Goal: Information Seeking & Learning: Find specific fact

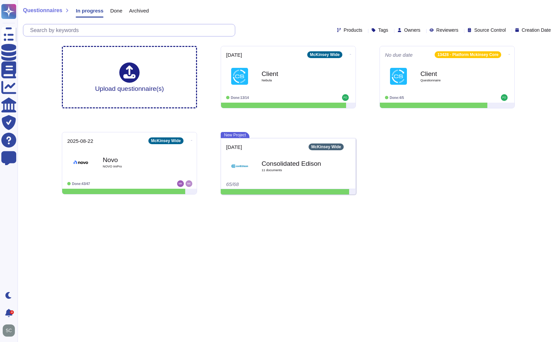
click at [123, 27] on input "text" at bounding box center [131, 30] width 208 height 12
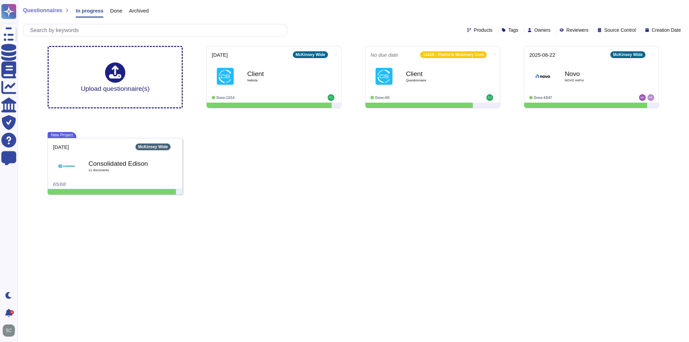
click at [526, 143] on div "Upload questionnaire(s) [DATE] McKinsey Wide Client Nebula Done: 13/14 No due d…" at bounding box center [353, 120] width 622 height 159
click at [99, 31] on input "text" at bounding box center [157, 30] width 260 height 12
click at [88, 66] on span "Click or Drag & Drop" at bounding box center [115, 69] width 58 height 6
click at [368, 200] on html "Questionnaires Knowledge Base Documents Analytics CAIQ / SIG Trust Center Help …" at bounding box center [344, 100] width 689 height 200
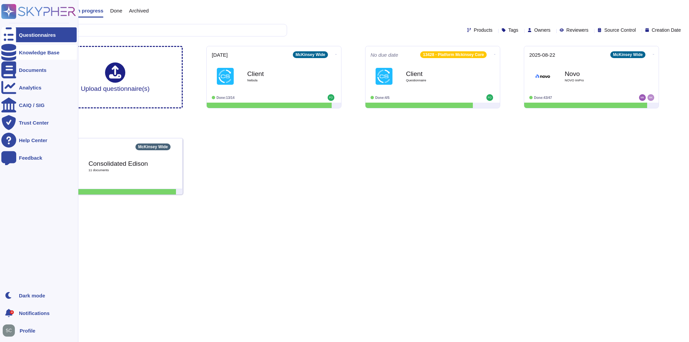
click at [32, 50] on div "Knowledge Base" at bounding box center [39, 52] width 41 height 5
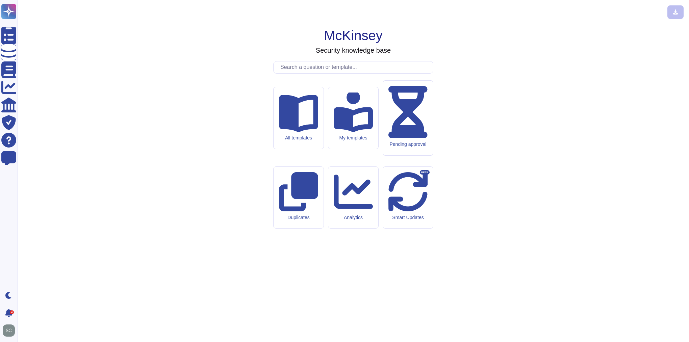
click at [299, 73] on input "text" at bounding box center [355, 67] width 156 height 12
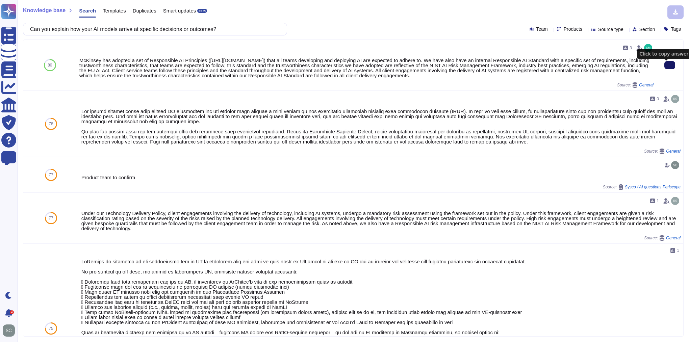
click at [670, 65] on icon at bounding box center [670, 65] width 0 height 0
click at [203, 31] on input "Can you explain how your AI models arrive at specific decisions or outcomes?" at bounding box center [153, 29] width 253 height 12
paste input "What steps do you take to ensure transparency in AI-generated result"
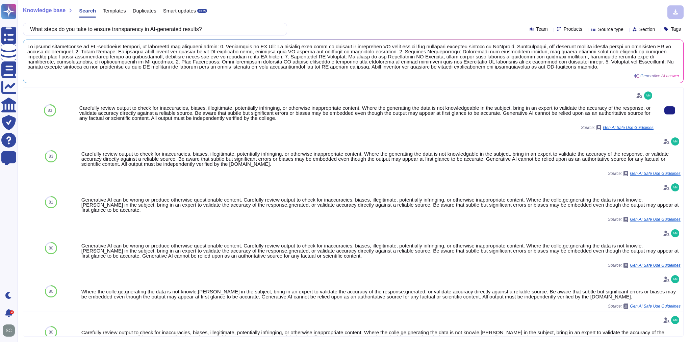
click at [175, 119] on div "Carefully review output to check for inaccuracies, biases, illegitimate, potent…" at bounding box center [366, 112] width 574 height 15
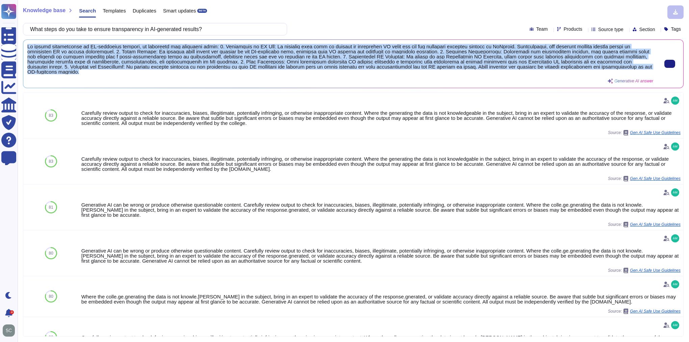
drag, startPoint x: 137, startPoint y: 73, endPoint x: 28, endPoint y: 47, distance: 112.1
click at [28, 47] on span at bounding box center [340, 59] width 626 height 30
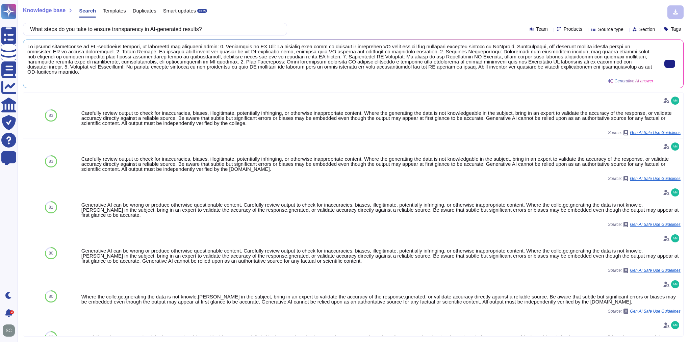
click at [72, 112] on div "83" at bounding box center [50, 116] width 55 height 46
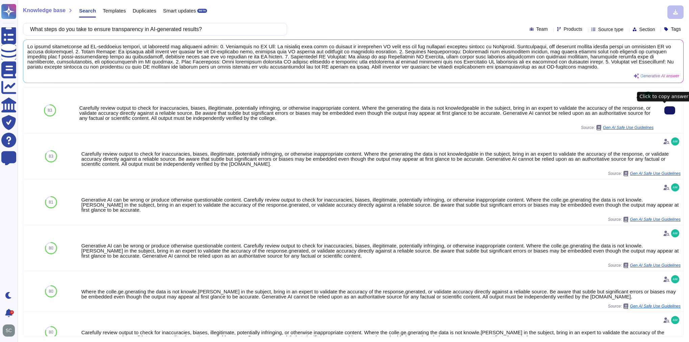
click at [668, 107] on button at bounding box center [669, 110] width 11 height 8
click at [215, 29] on input "What steps do you take to ensure transparency in AI-generated results?" at bounding box center [153, 29] width 253 height 12
paste input "How do you monitor the inputs provided to the AI system to detect potential mal…"
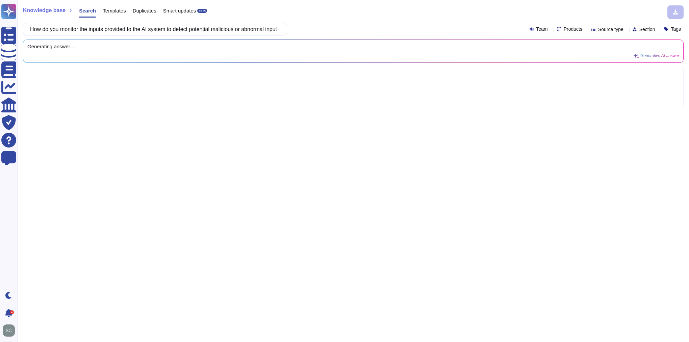
drag, startPoint x: 278, startPoint y: 30, endPoint x: 259, endPoint y: 30, distance: 19.6
click at [259, 30] on div "How do you monitor the inputs provided to the AI system to detect potential mal…" at bounding box center [155, 29] width 264 height 12
click at [263, 29] on input "How do you monitor the inputs provided to the AI system to detect potential mal…" at bounding box center [153, 29] width 253 height 12
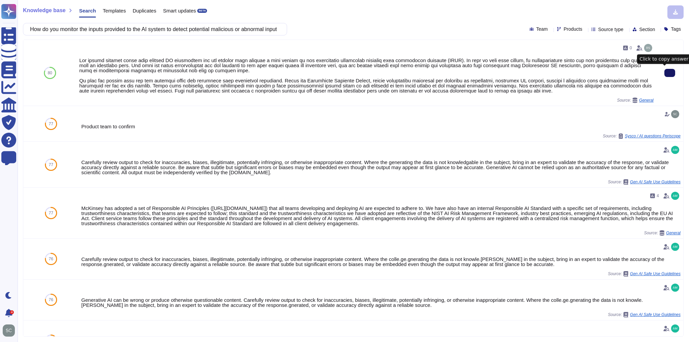
click at [664, 74] on button at bounding box center [669, 73] width 11 height 8
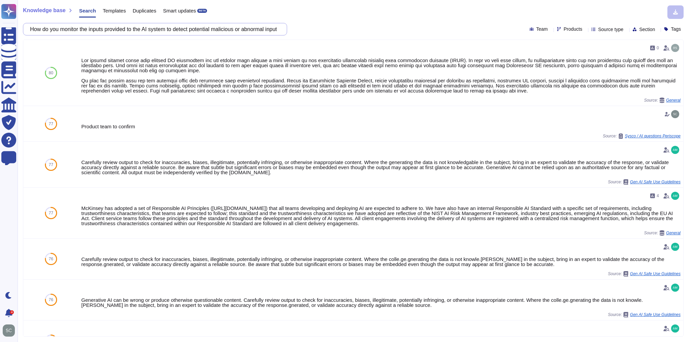
click at [167, 30] on input "How do you monitor the inputs provided to the AI system to detect potential mal…" at bounding box center [153, 29] width 253 height 12
paste input "How do you monitor and analyze the outputs of generative AI systems to ensure t…"
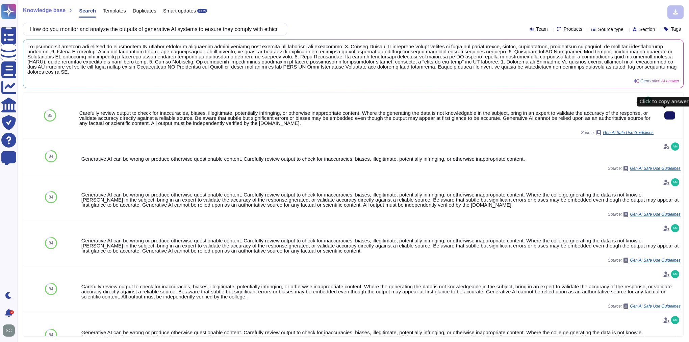
click at [664, 114] on button at bounding box center [669, 115] width 11 height 8
click at [245, 29] on input "How do you monitor and analyze the outputs of generative AI systems to ensure t…" at bounding box center [153, 29] width 253 height 12
paste input "use threat intelligence to anticipate potential AI-related security attacks or …"
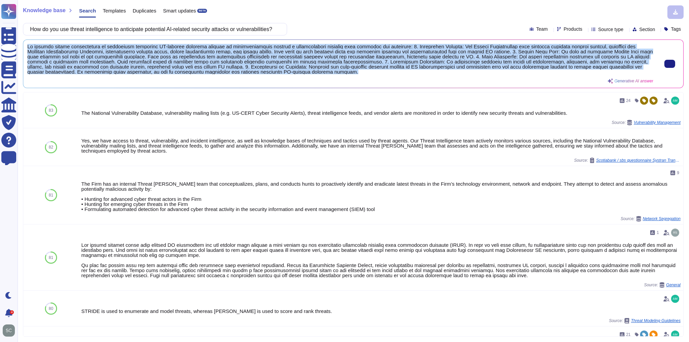
drag, startPoint x: 363, startPoint y: 76, endPoint x: 28, endPoint y: 46, distance: 336.7
click at [28, 46] on div "Generative AI answer" at bounding box center [340, 64] width 626 height 40
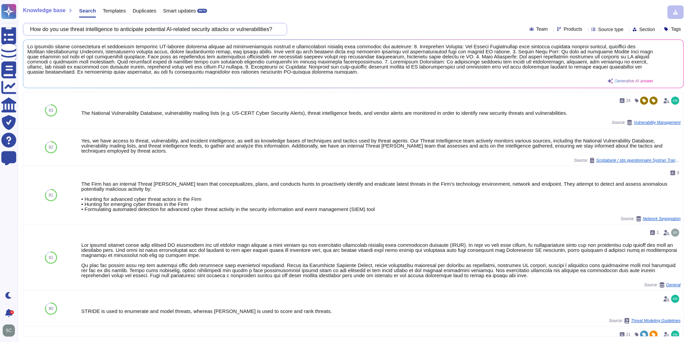
click at [184, 30] on input "How do you use threat intelligence to anticipate potential AI-related security …" at bounding box center [153, 29] width 253 height 12
paste input "What mechanisms do you have in place to proactively respond to emerging threats…"
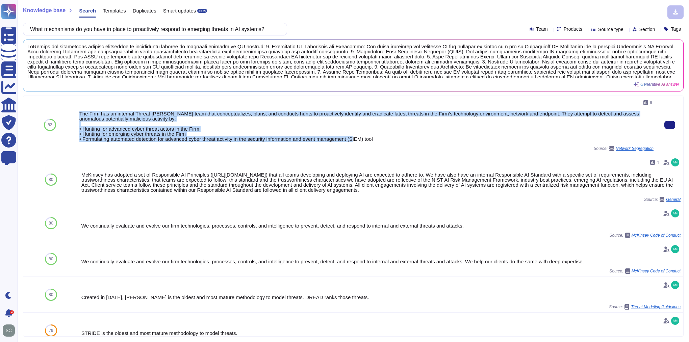
drag, startPoint x: 384, startPoint y: 138, endPoint x: 76, endPoint y: 114, distance: 308.3
click at [77, 114] on div "9 The Firm has an internal Threat [PERSON_NAME] team that conceptualizes, plans…" at bounding box center [367, 125] width 580 height 58
click at [254, 117] on div "The Firm has an internal Threat [PERSON_NAME] team that conceptualizes, plans, …" at bounding box center [366, 126] width 574 height 30
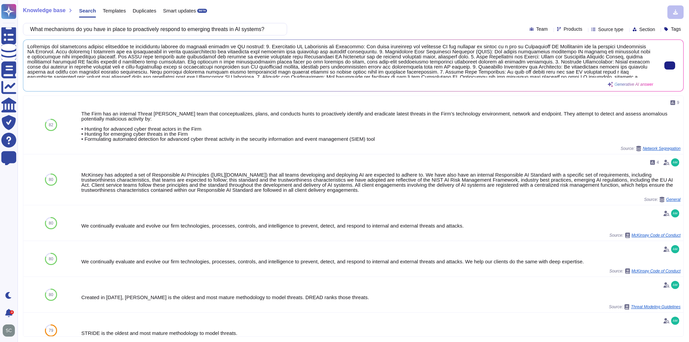
click at [197, 70] on span at bounding box center [340, 61] width 626 height 34
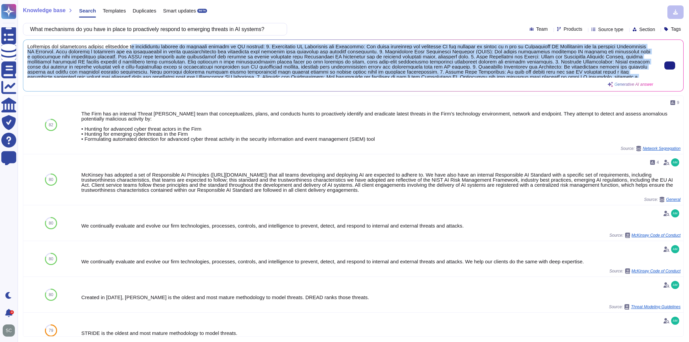
scroll to position [7, 0]
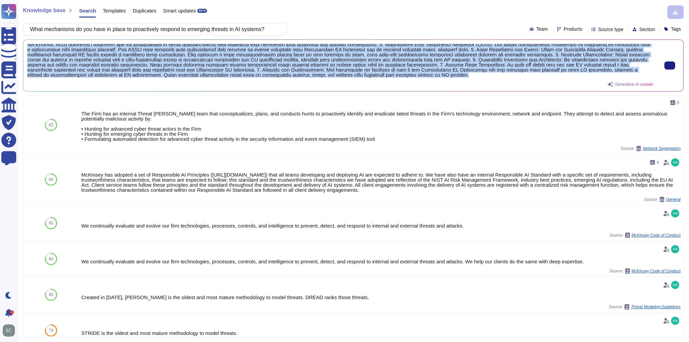
drag, startPoint x: 138, startPoint y: 49, endPoint x: 228, endPoint y: 81, distance: 95.6
click at [228, 81] on div "Generative AI answer" at bounding box center [340, 65] width 626 height 43
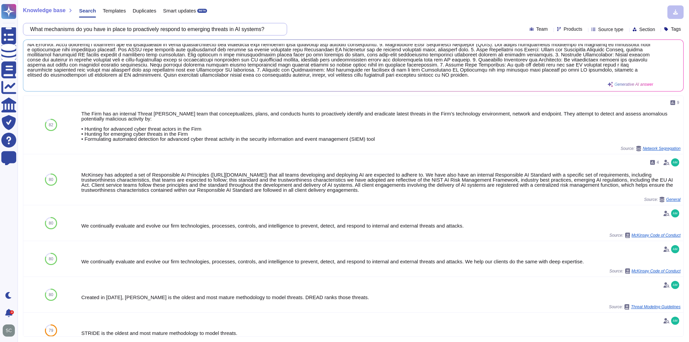
click at [183, 30] on input "What mechanisms do you have in place to proactively respond to emerging threats…" at bounding box center [153, 29] width 253 height 12
paste input "How do you ensure that your AI solution is designed with security in mind from …"
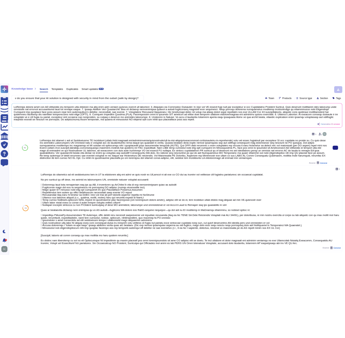
scroll to position [0, 0]
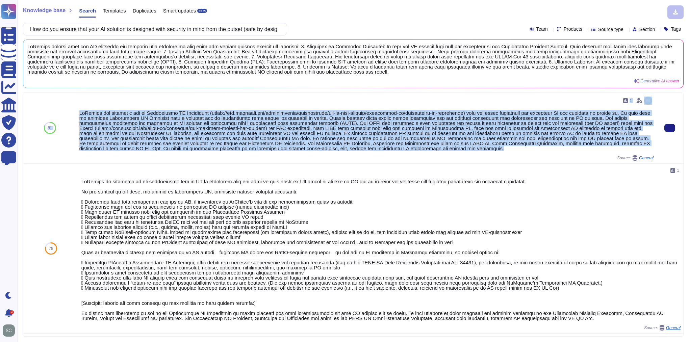
drag, startPoint x: 582, startPoint y: 149, endPoint x: 74, endPoint y: 112, distance: 508.9
click at [74, 112] on div "81 1 Source: General" at bounding box center [353, 128] width 660 height 71
click at [433, 130] on div at bounding box center [366, 130] width 574 height 41
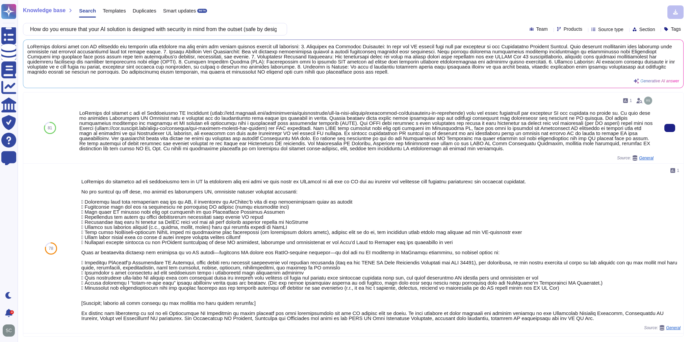
drag, startPoint x: 108, startPoint y: 118, endPoint x: 218, endPoint y: 134, distance: 112.0
click at [218, 134] on div at bounding box center [366, 130] width 574 height 41
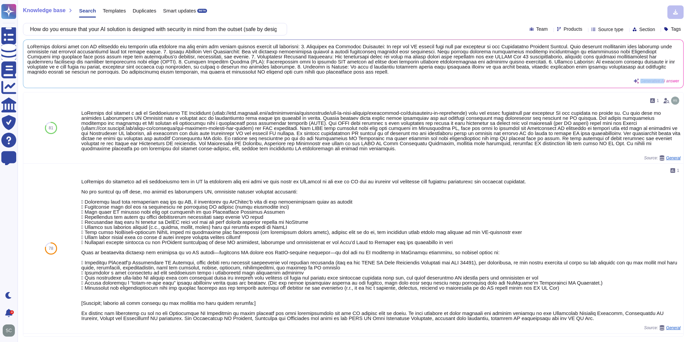
drag, startPoint x: 637, startPoint y: 83, endPoint x: 600, endPoint y: 84, distance: 37.2
click at [600, 84] on div "Generative AI answer" at bounding box center [353, 64] width 660 height 48
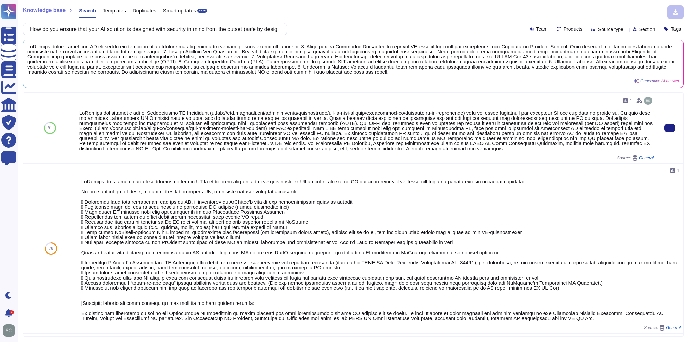
click at [624, 137] on div at bounding box center [366, 130] width 574 height 41
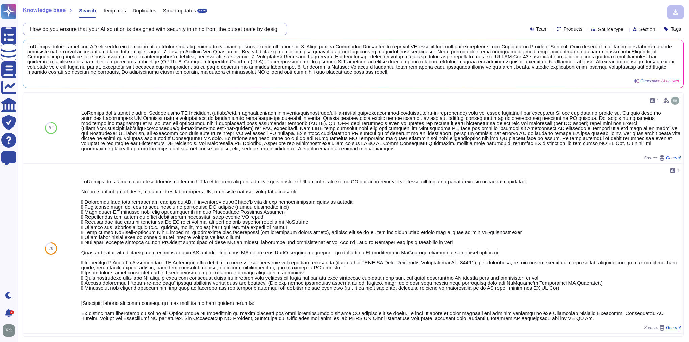
click at [235, 29] on input "How do you ensure that your AI solution is designed with security in mind from …" at bounding box center [153, 29] width 253 height 12
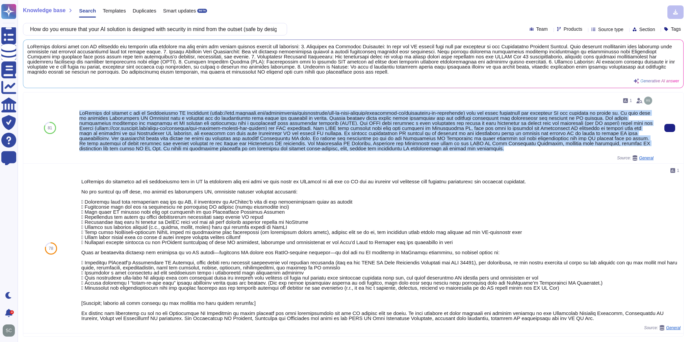
drag, startPoint x: 586, startPoint y: 149, endPoint x: 77, endPoint y: 114, distance: 510.1
click at [77, 114] on div "1 Source: General" at bounding box center [367, 128] width 580 height 71
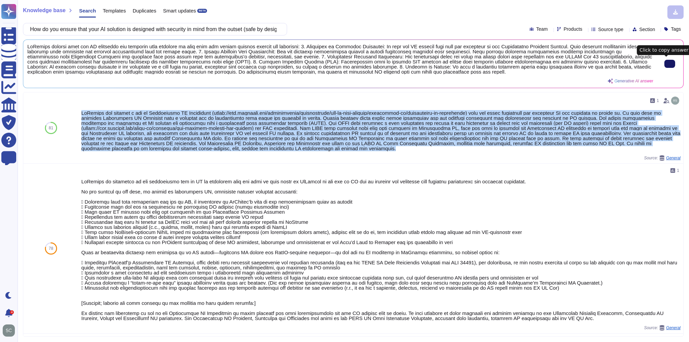
click at [669, 67] on button at bounding box center [669, 64] width 11 height 8
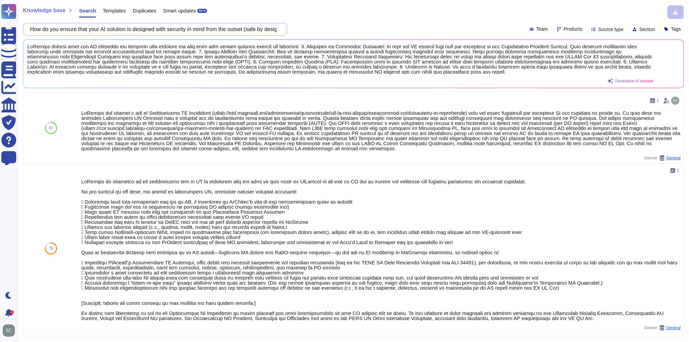
click at [129, 31] on input "How do you ensure that your AI solution is designed with security in mind from …" at bounding box center [153, 29] width 253 height 12
paste input "What security features are enabled by default in your AI solution (safe by defa…"
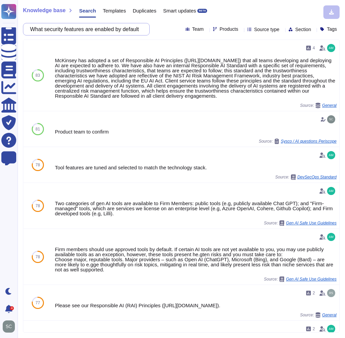
click at [78, 26] on input "What security features are enabled by default in your AI solution (safe by defa…" at bounding box center [85, 29] width 116 height 12
paste input "is your incident response plan for AI-related security breaches or vulnerabilit…"
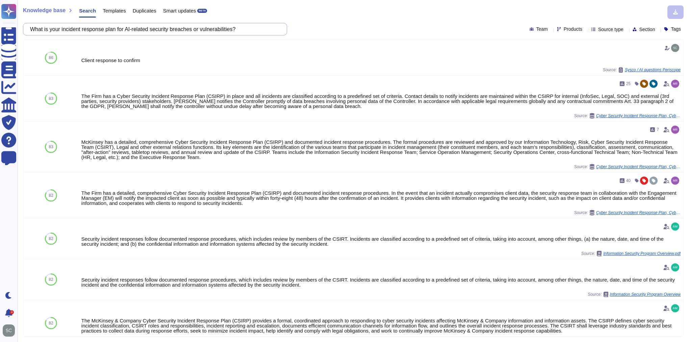
click at [180, 29] on input "What is your incident response plan for AI-related security breaches or vulnera…" at bounding box center [153, 29] width 253 height 12
paste input "How quickly can you respond to and recover from AI security incident"
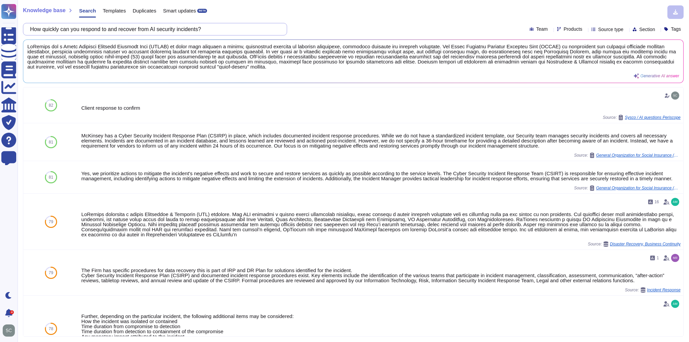
click at [180, 27] on input "How quickly can you respond to and recover from AI security incidents?" at bounding box center [153, 29] width 253 height 12
paste input "do you address issues related to bias in AI algorithms and data se"
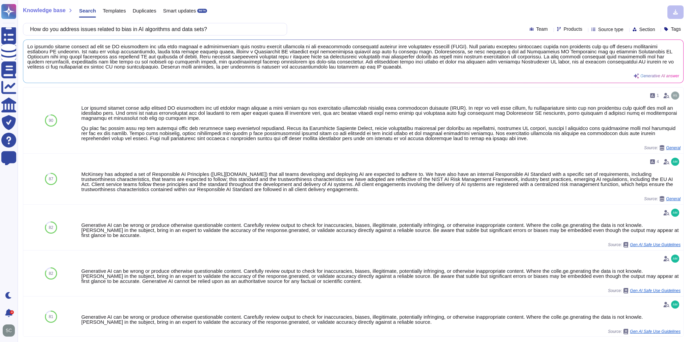
type input "How do you address issues related to bias in AI algorithms and data sets?"
click at [341, 19] on div "Knowledge base Search Templates Duplicates Smart updates BETA How do you addres…" at bounding box center [353, 171] width 671 height 342
